Goal: Find specific page/section: Find specific page/section

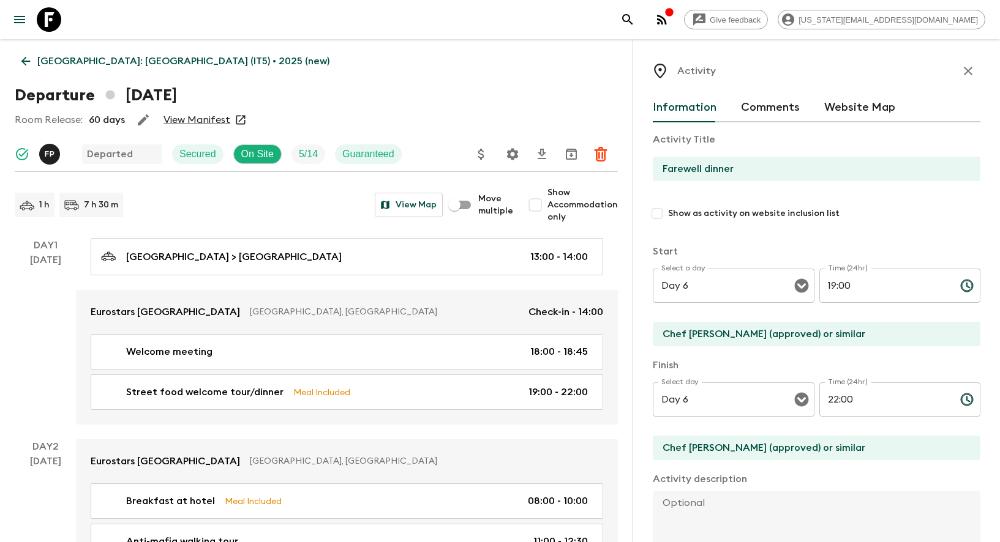
scroll to position [1541, 0]
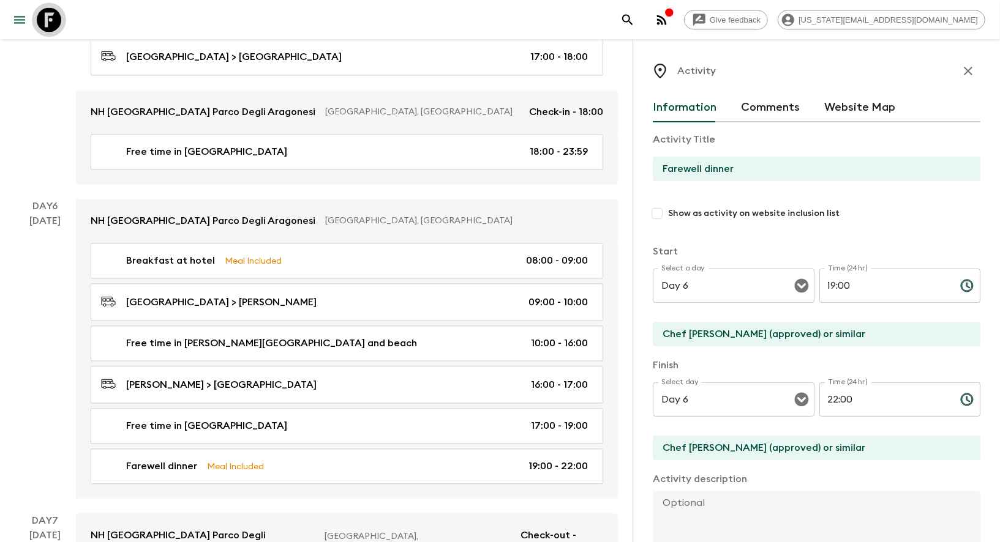
click at [47, 26] on icon at bounding box center [49, 19] width 24 height 24
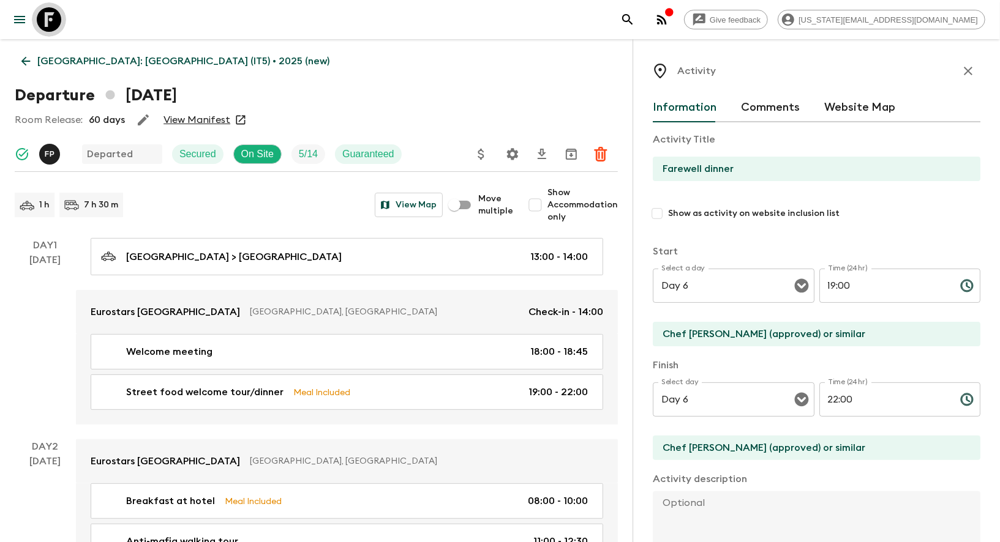
click at [47, 26] on icon at bounding box center [49, 19] width 24 height 24
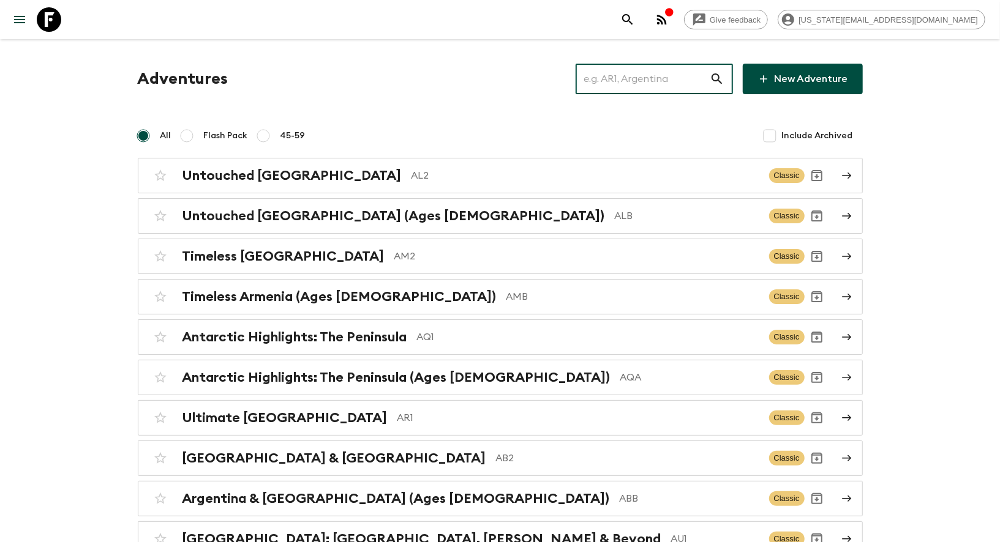
click at [612, 70] on input "text" at bounding box center [643, 79] width 134 height 34
paste input "PR1_[DATE]"
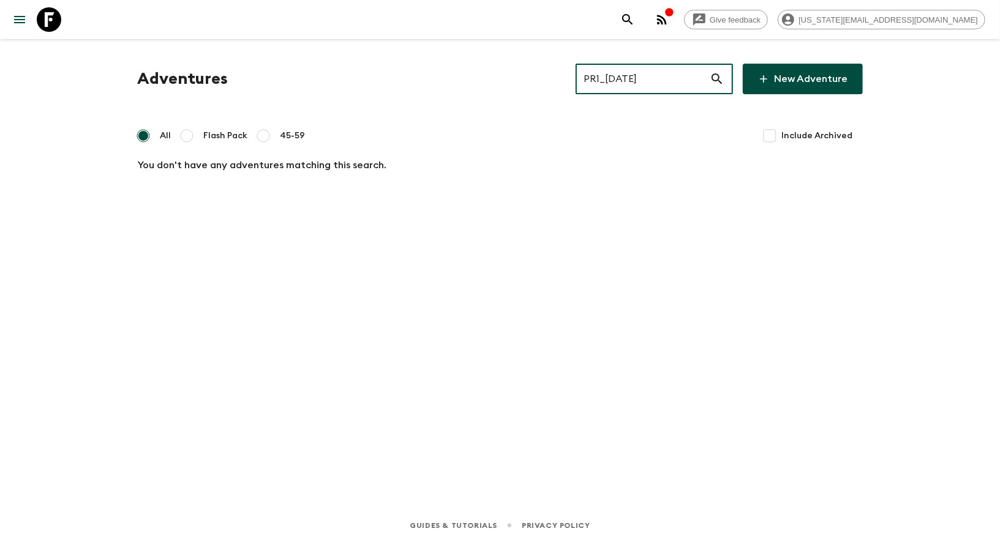
drag, startPoint x: 623, startPoint y: 77, endPoint x: 764, endPoint y: 84, distance: 141.6
click at [752, 84] on div "PR1_[DATE] ​ New Adventure" at bounding box center [719, 79] width 287 height 31
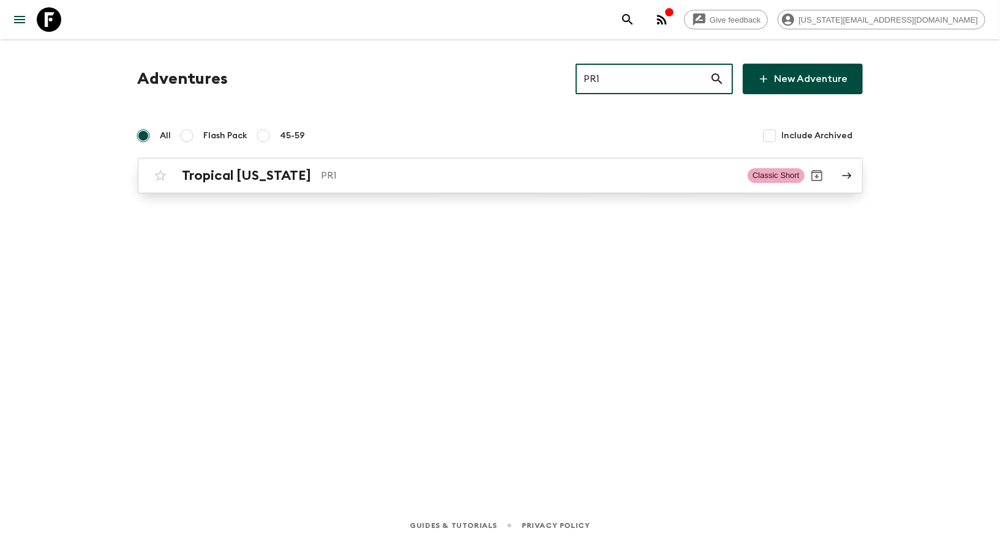
type input "PR1"
click at [516, 190] on link "Tropical [US_STATE] PR1 Classic Short" at bounding box center [500, 176] width 725 height 36
